Goal: Task Accomplishment & Management: Manage account settings

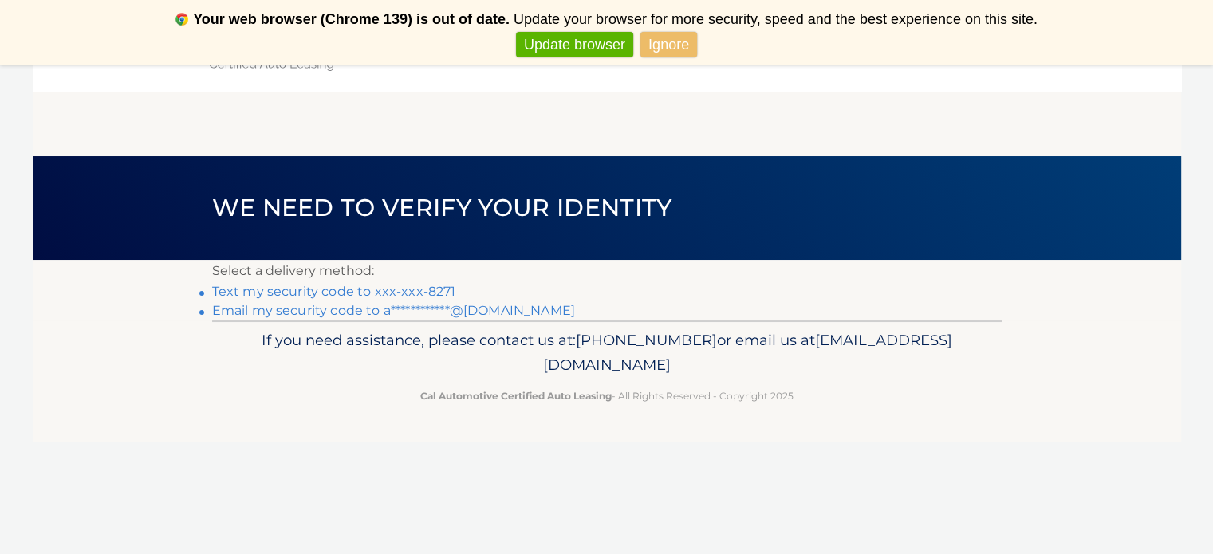
click at [442, 293] on link "Text my security code to xxx-xxx-8271" at bounding box center [334, 291] width 244 height 15
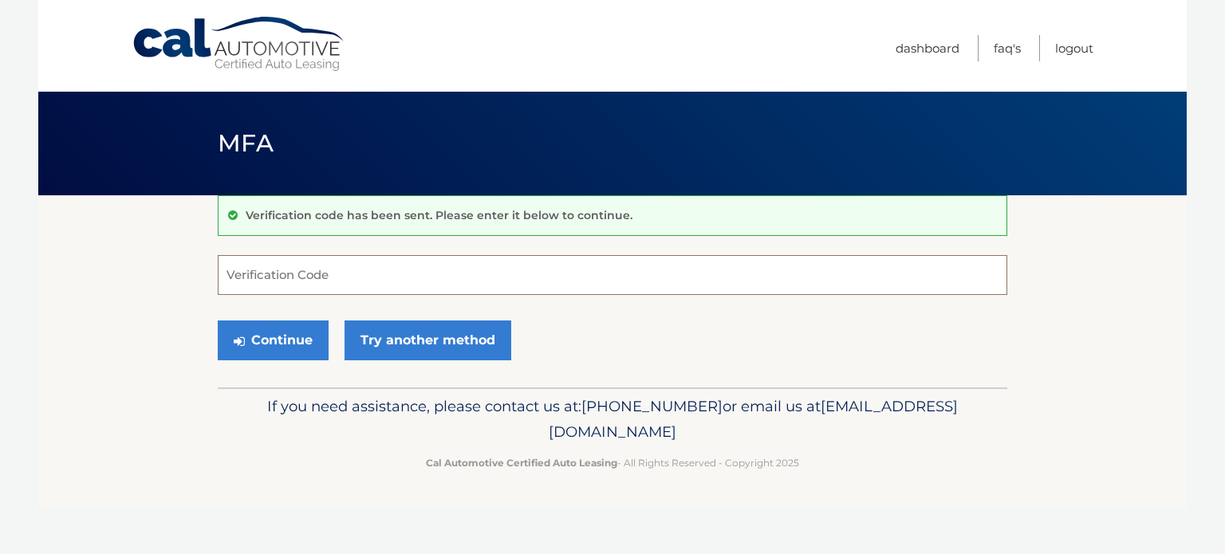
click at [423, 293] on input "Verification Code" at bounding box center [612, 275] width 789 height 40
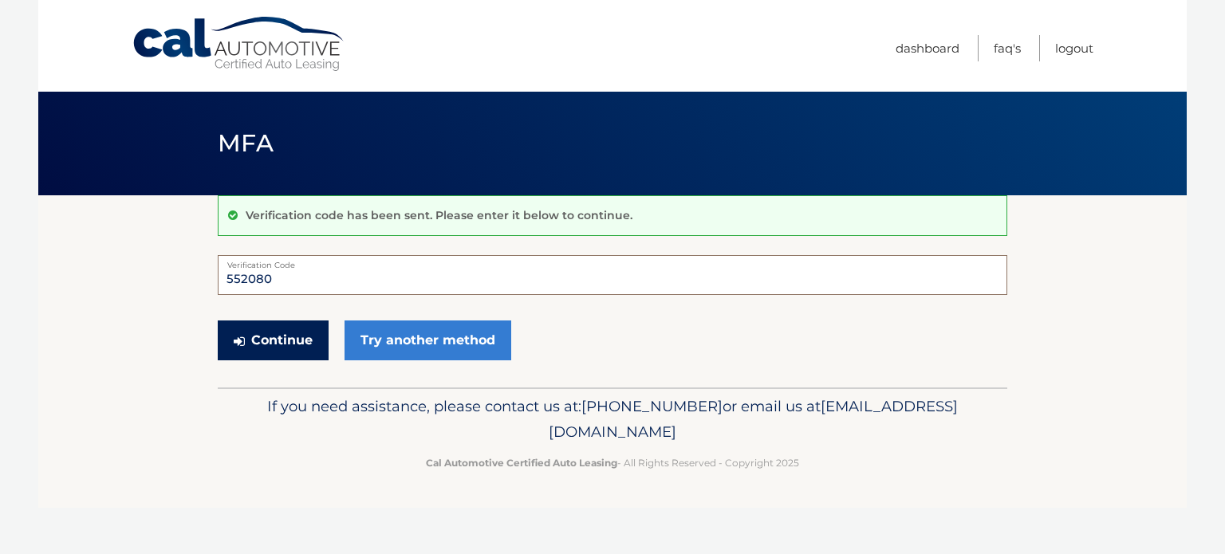
type input "552080"
click at [309, 337] on button "Continue" at bounding box center [273, 341] width 111 height 40
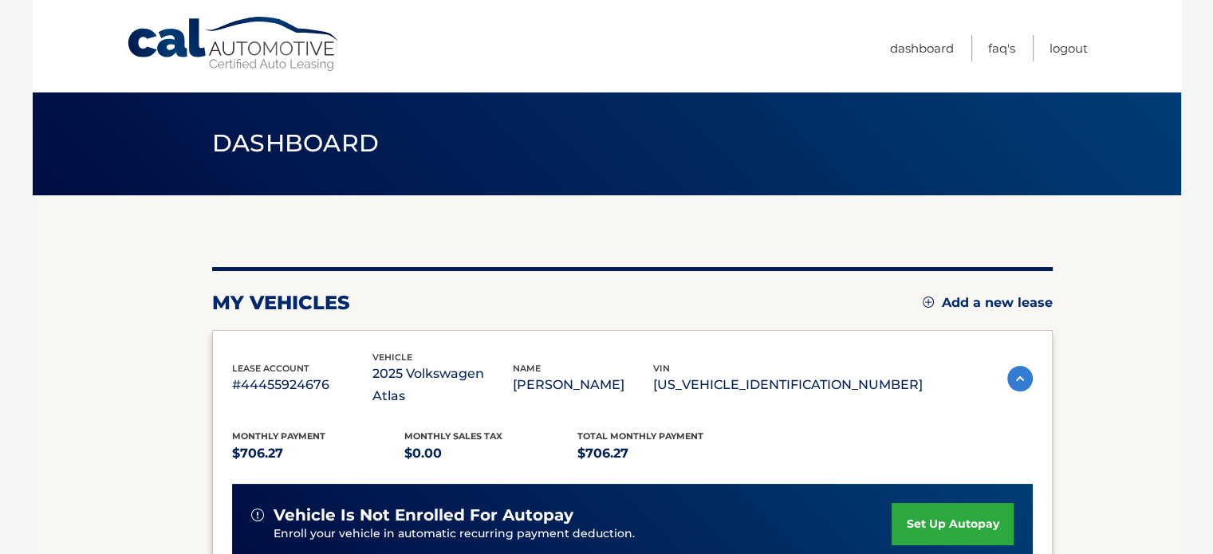
click at [1081, 280] on section "my vehicles Add a new lease lease account #44455924676 vehicle 2025 Volkswagen …" at bounding box center [607, 531] width 1148 height 672
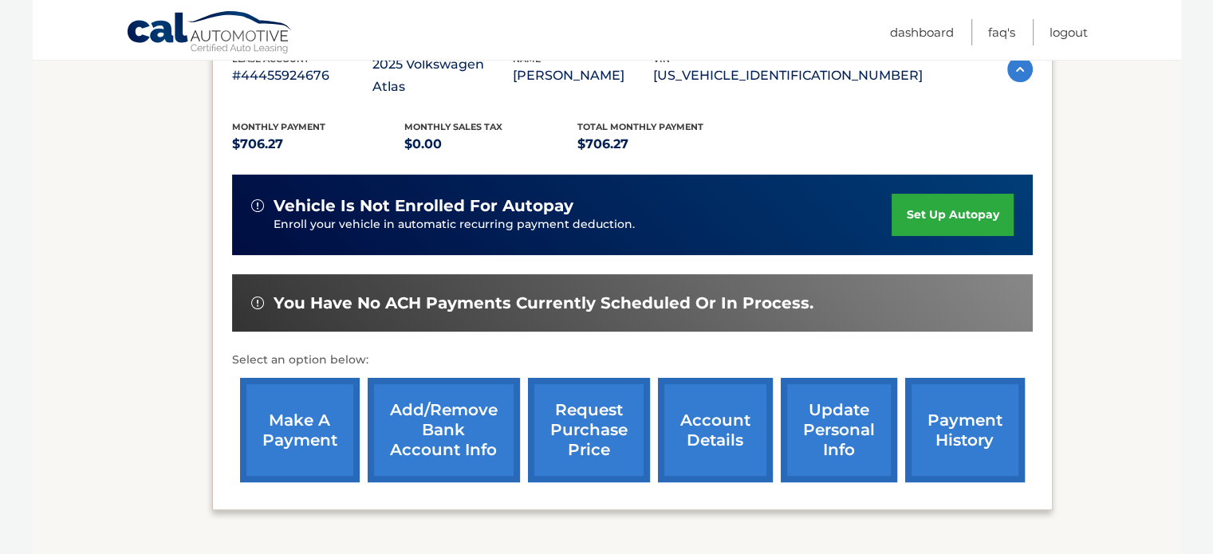
scroll to position [319, 0]
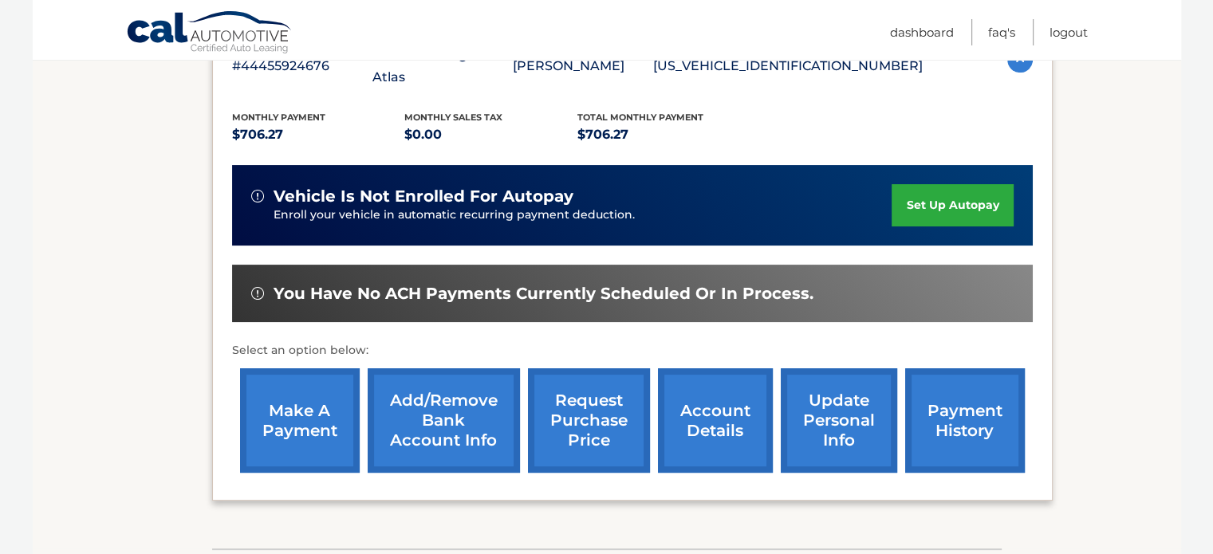
click at [308, 392] on link "make a payment" at bounding box center [300, 420] width 120 height 104
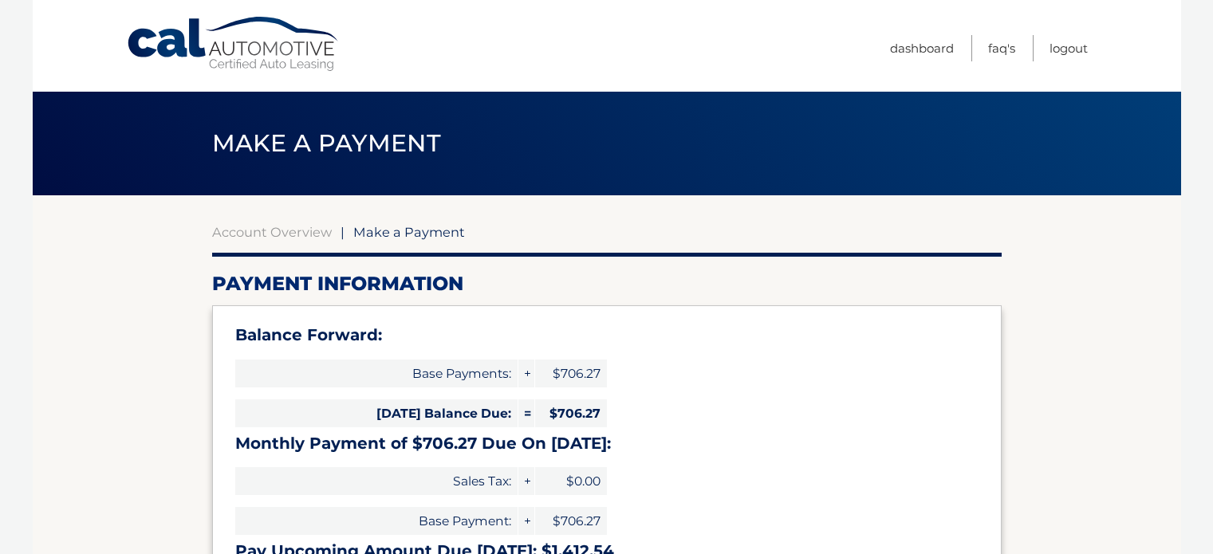
select select "ZjE0YzhjZDAtYTYzOC00MjRiLWEyMmEtYjgwZTBiYjc0M2Fh"
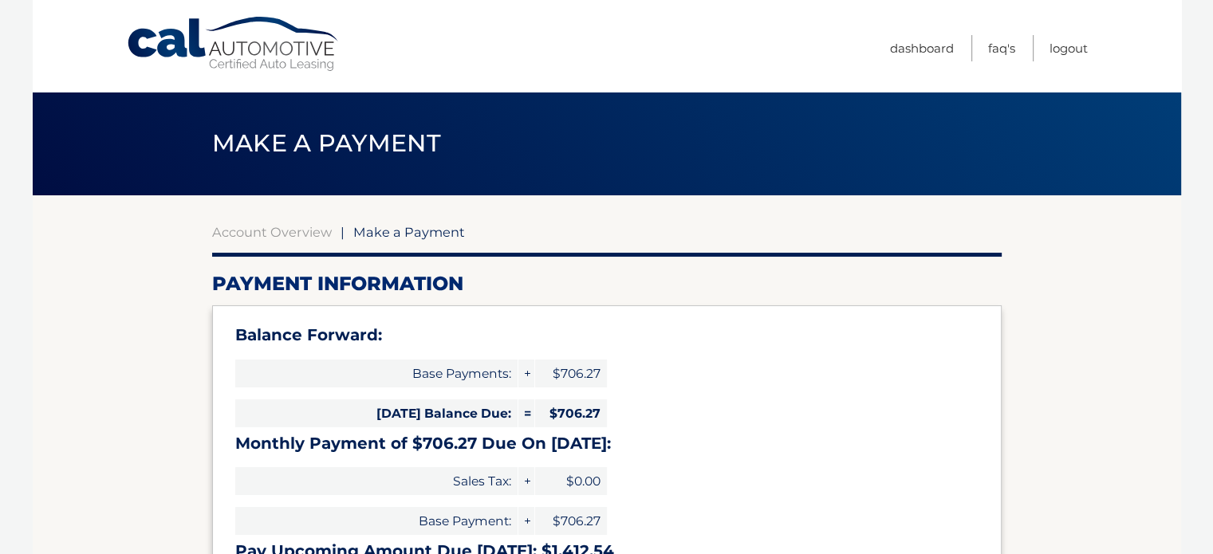
click at [538, 325] on div "Balance Forward: Base Payments: + $706.27 [DATE] Balance Due: = $706.27 Monthly…" at bounding box center [606, 446] width 789 height 283
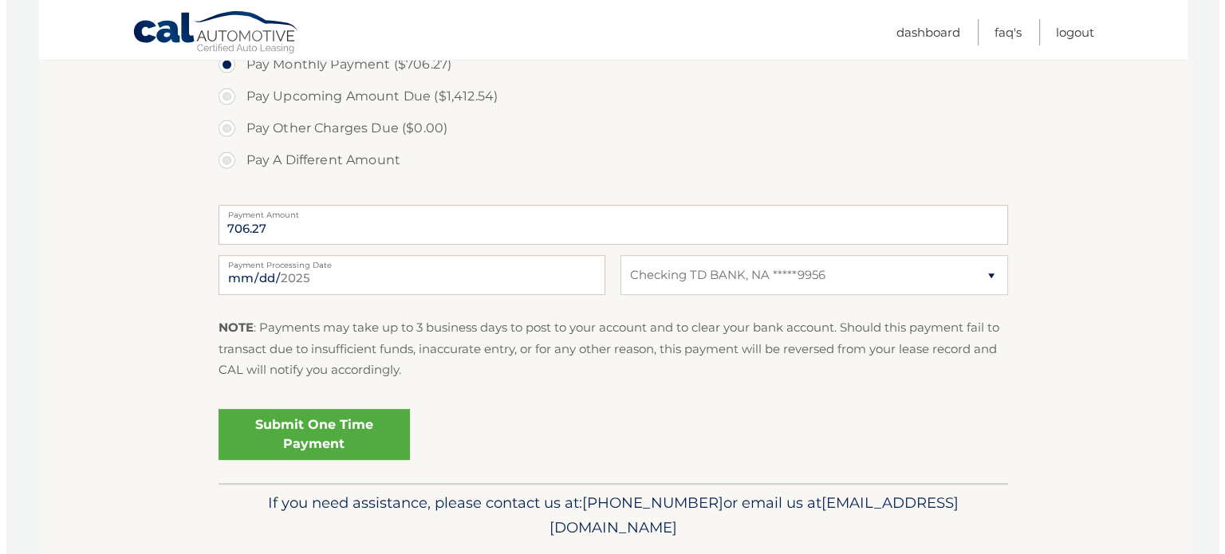
scroll to position [606, 0]
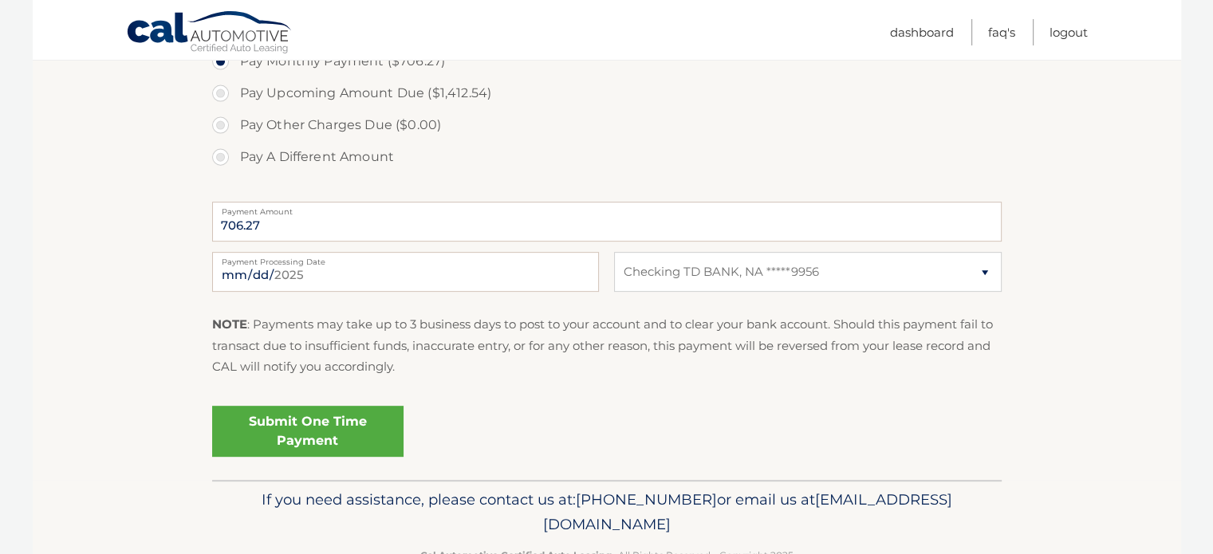
click at [334, 436] on link "Submit One Time Payment" at bounding box center [307, 431] width 191 height 51
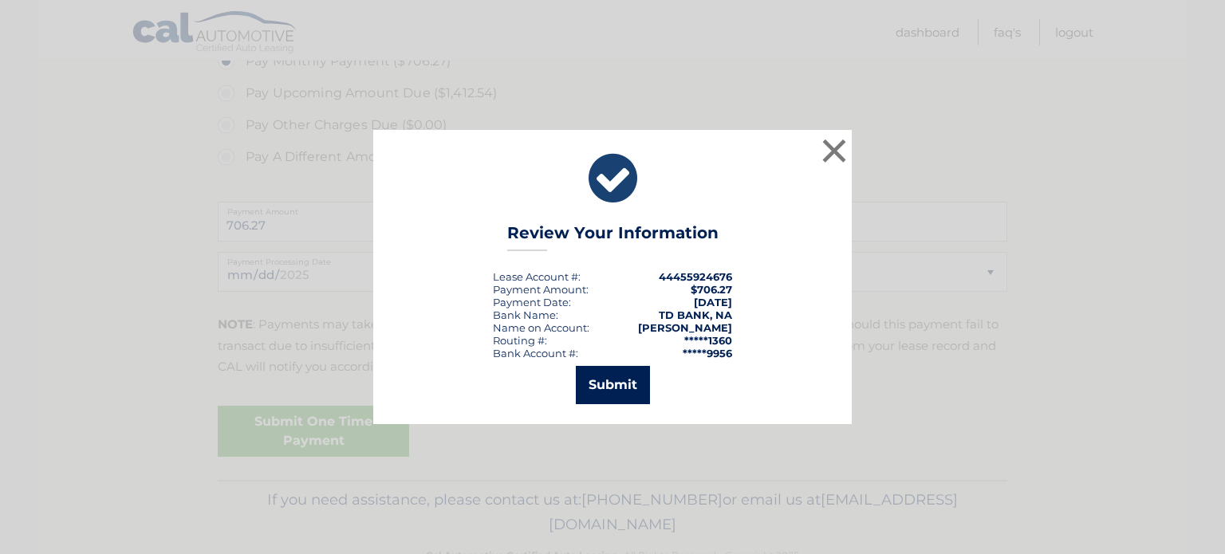
click at [609, 393] on button "Submit" at bounding box center [613, 385] width 74 height 38
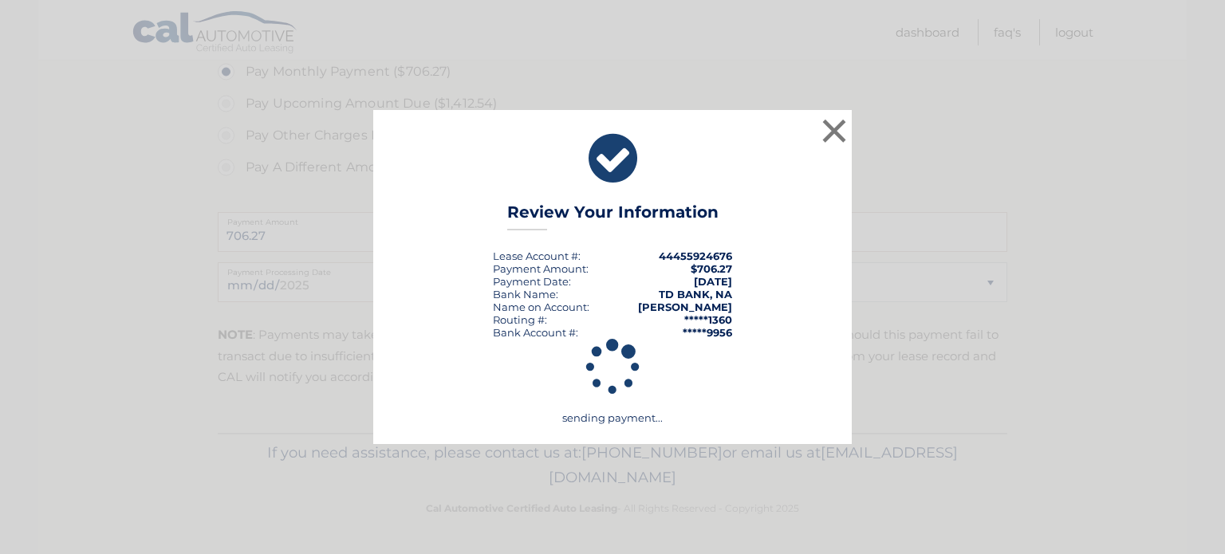
scroll to position [594, 0]
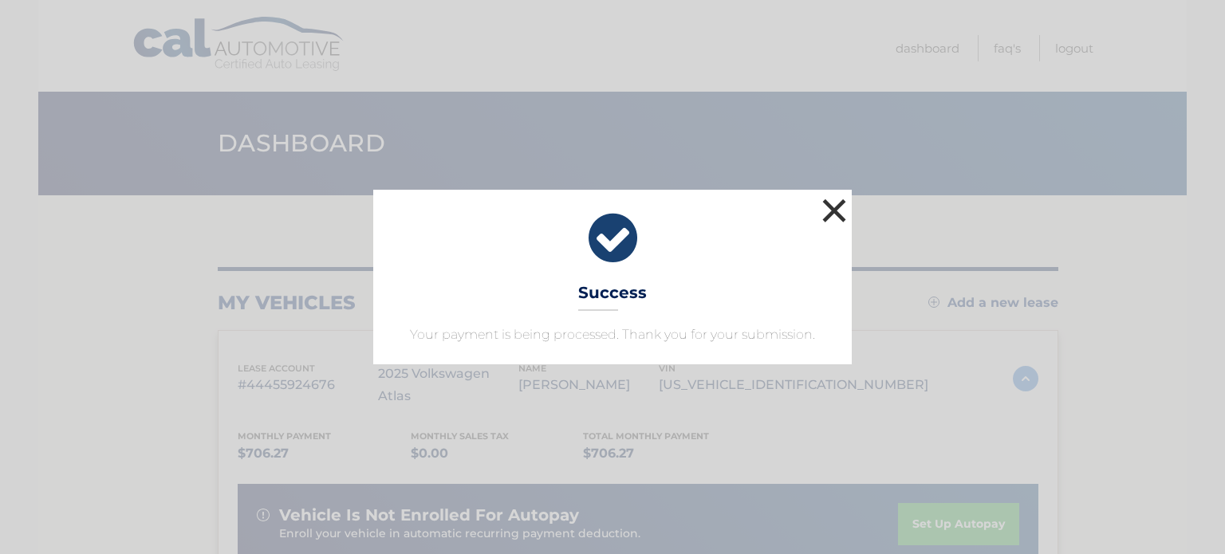
click at [841, 215] on button "×" at bounding box center [834, 211] width 32 height 32
